Goal: Transaction & Acquisition: Purchase product/service

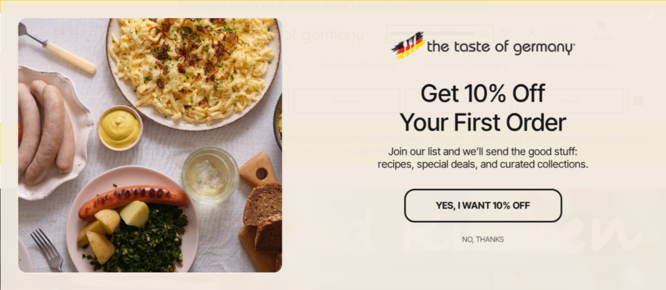
click at [471, 106] on div "Get 10% Off" at bounding box center [483, 93] width 125 height 29
click at [488, 236] on div "No, thanks" at bounding box center [483, 238] width 42 height 7
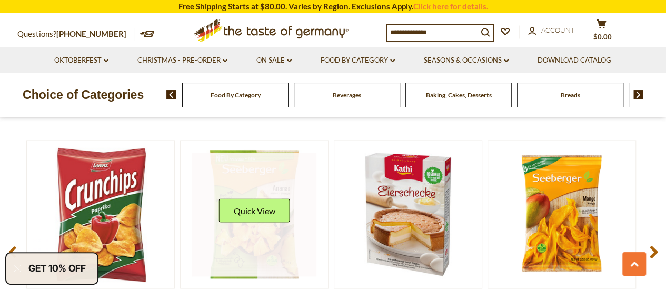
scroll to position [806, 0]
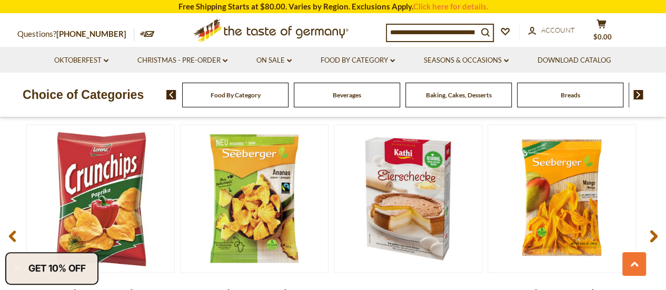
click at [394, 34] on input at bounding box center [432, 32] width 91 height 15
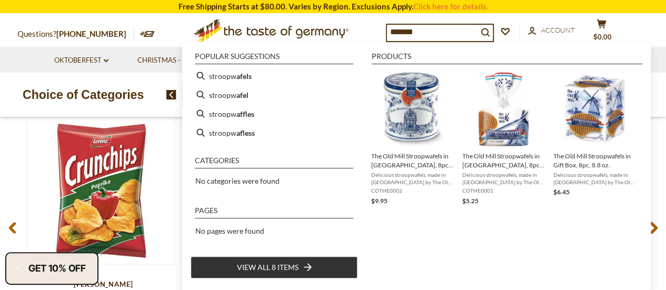
scroll to position [790, 0]
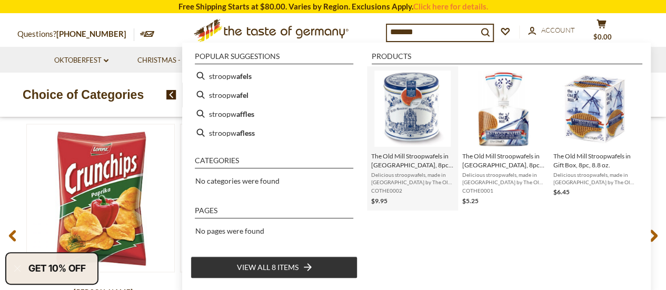
type input "*******"
click at [410, 153] on span "The Old Mill Stroopwafels in [GEOGRAPHIC_DATA], 8pc, 8.8 oz." at bounding box center [412, 161] width 83 height 18
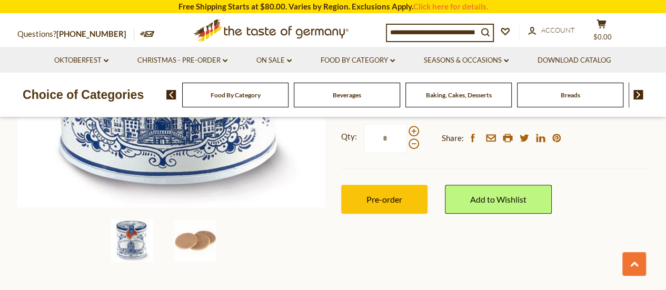
scroll to position [263, 0]
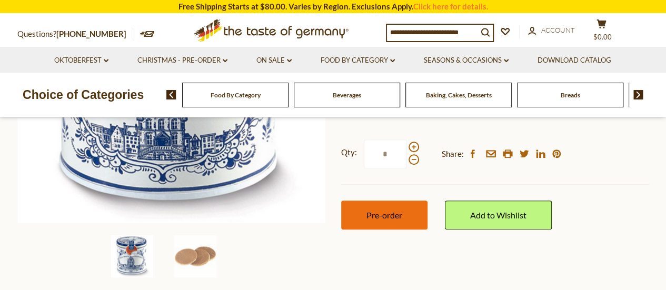
click at [384, 210] on span "Pre-order" at bounding box center [385, 215] width 36 height 10
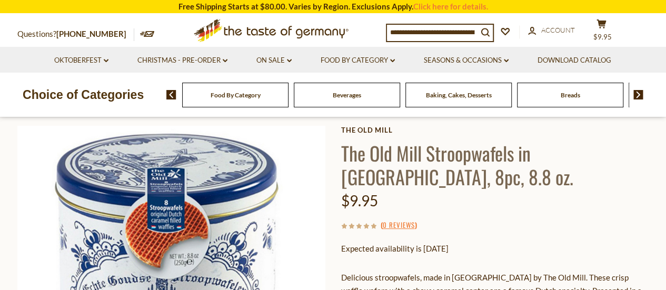
scroll to position [211, 0]
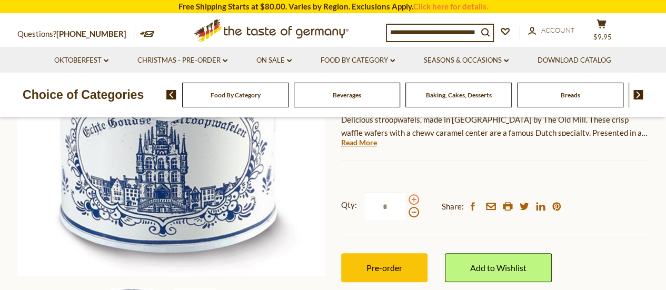
click at [411, 194] on span at bounding box center [414, 199] width 11 height 11
click at [407, 192] on input "*" at bounding box center [385, 206] width 43 height 29
click at [411, 194] on span at bounding box center [414, 199] width 11 height 11
click at [407, 192] on input "*" at bounding box center [385, 206] width 43 height 29
click at [411, 194] on span at bounding box center [414, 199] width 11 height 11
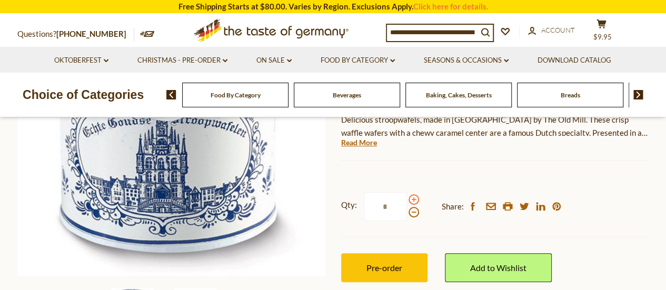
click at [407, 192] on input "*" at bounding box center [385, 206] width 43 height 29
click at [411, 194] on span at bounding box center [414, 199] width 11 height 11
click at [407, 192] on input "*" at bounding box center [385, 206] width 43 height 29
click at [411, 194] on span at bounding box center [414, 199] width 11 height 11
click at [407, 192] on input "*" at bounding box center [385, 206] width 43 height 29
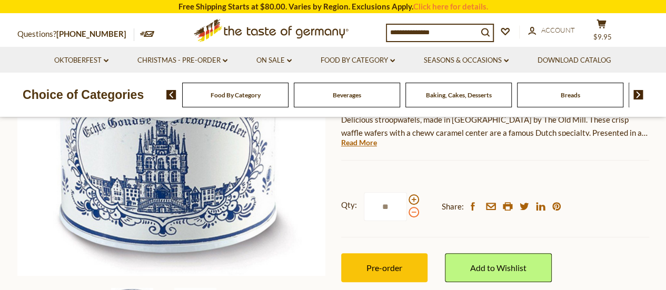
click at [413, 207] on span at bounding box center [414, 212] width 11 height 11
click at [407, 192] on input "**" at bounding box center [385, 206] width 43 height 29
type input "*"
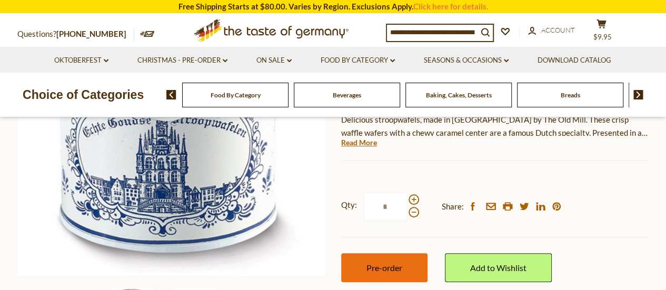
click at [384, 263] on span "Pre-order" at bounding box center [385, 268] width 36 height 10
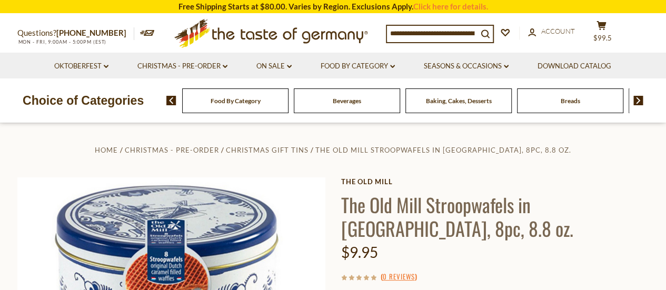
scroll to position [0, 0]
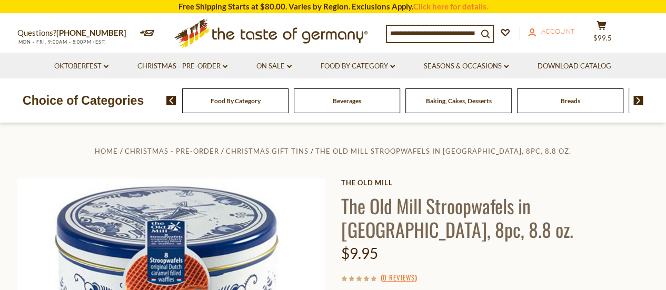
click at [556, 33] on span "Account" at bounding box center [558, 31] width 34 height 8
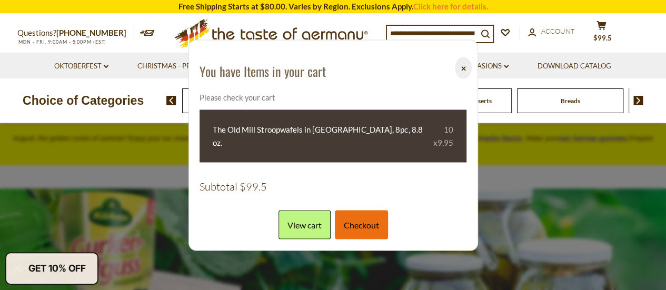
click at [361, 220] on link "Checkout" at bounding box center [361, 224] width 53 height 29
